Goal: Information Seeking & Learning: Learn about a topic

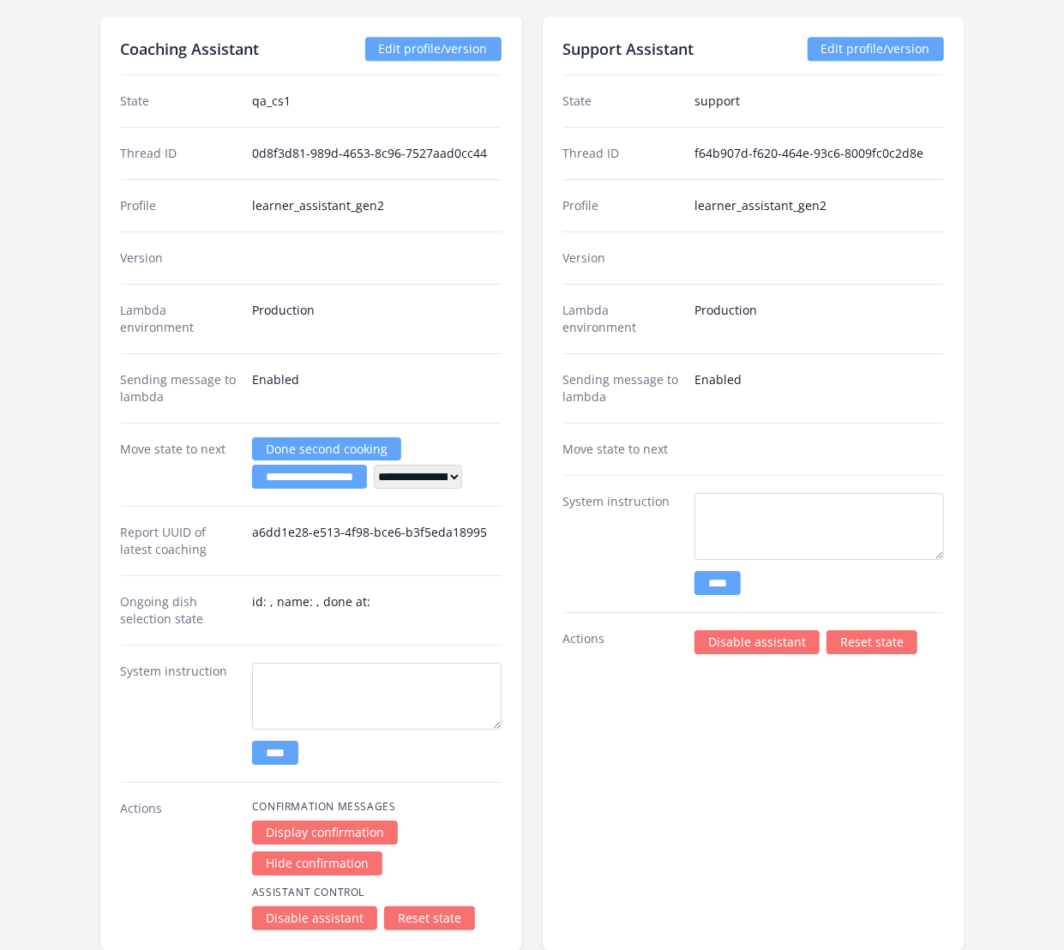
scroll to position [2604, 0]
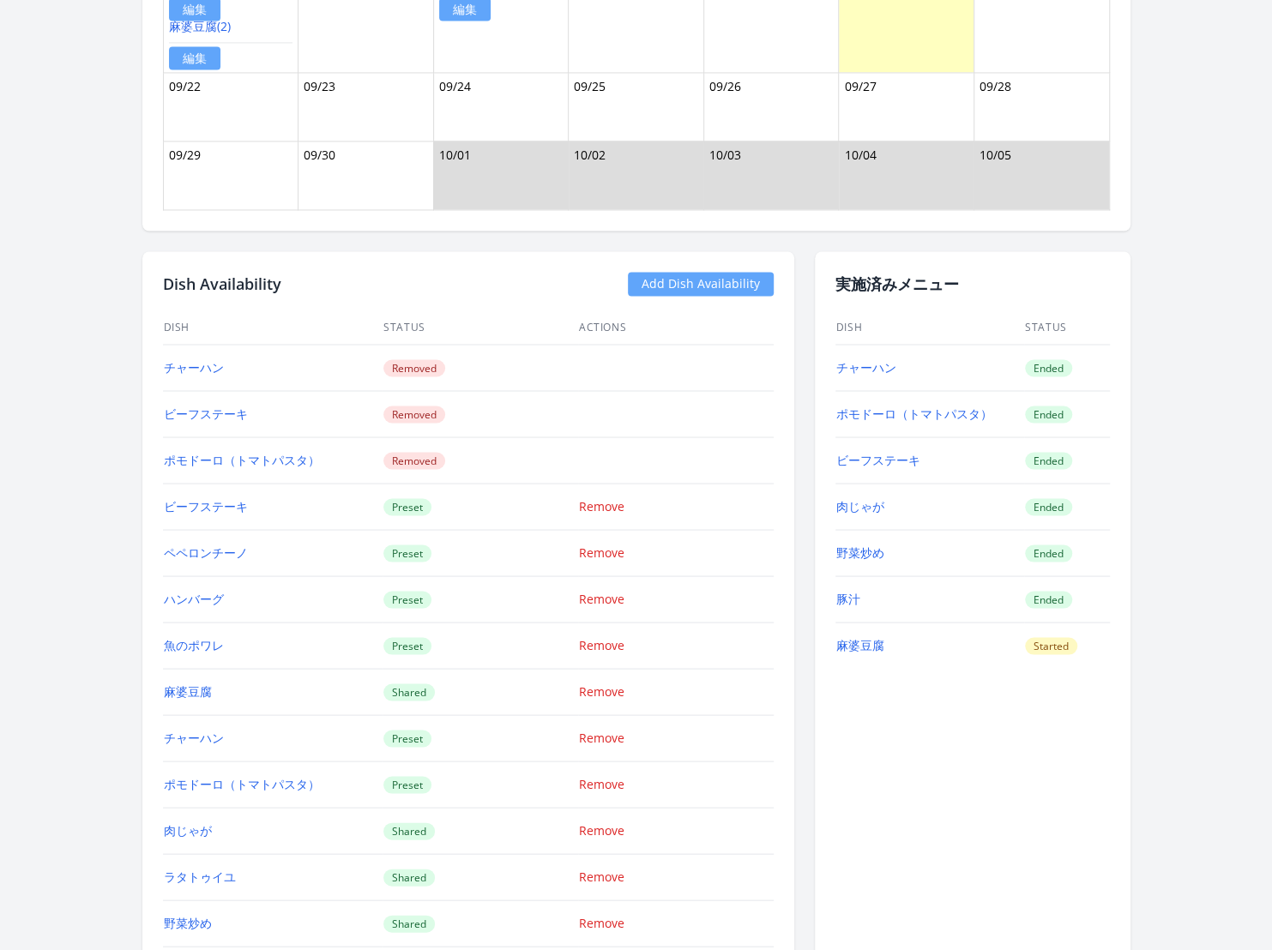
scroll to position [1603, 0]
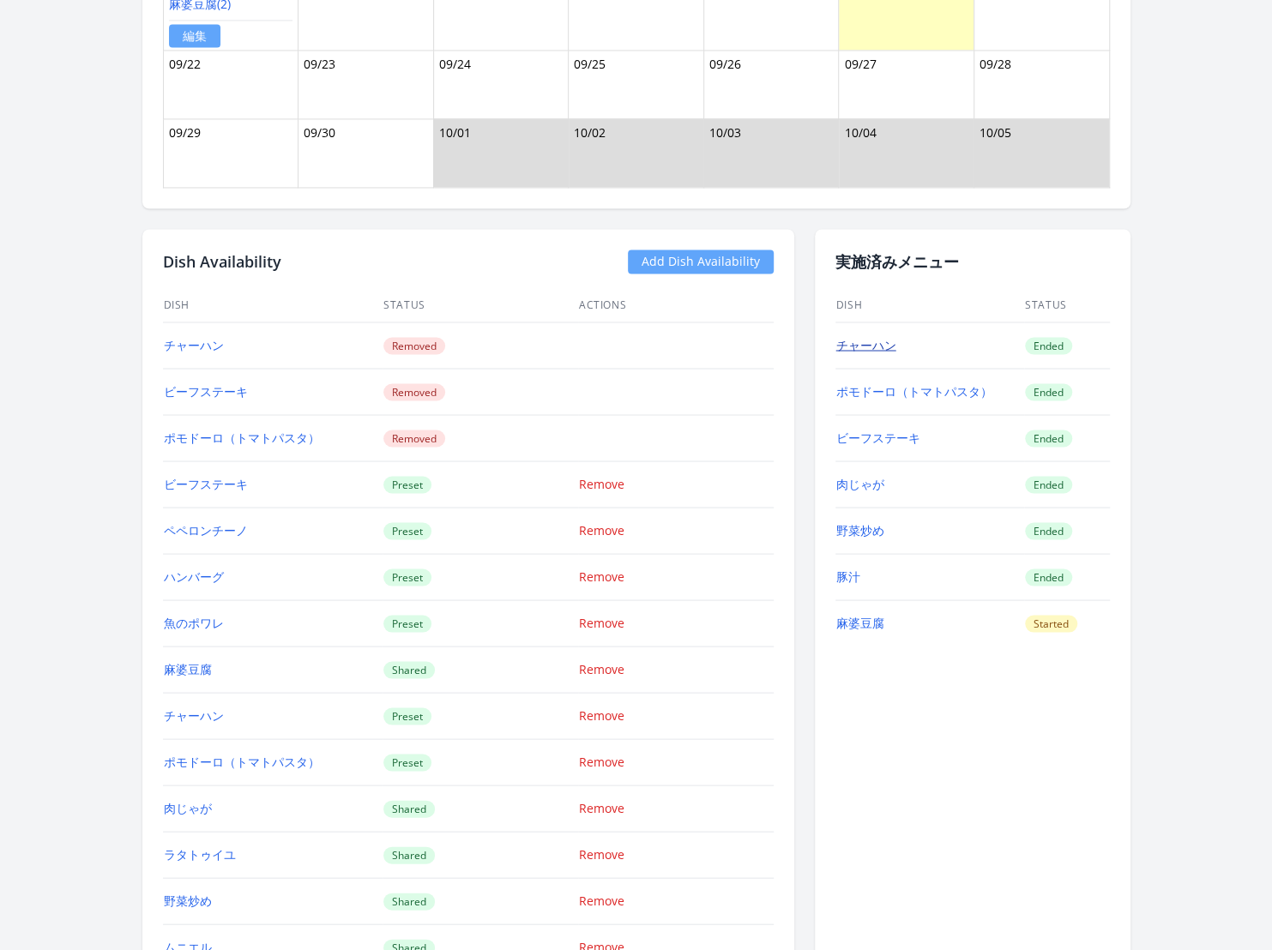
click at [871, 336] on link "チャーハン" at bounding box center [866, 344] width 60 height 16
click at [869, 336] on link "チャーハン" at bounding box center [866, 344] width 60 height 16
click at [873, 336] on link "チャーハン" at bounding box center [866, 344] width 60 height 16
